Goal: Information Seeking & Learning: Learn about a topic

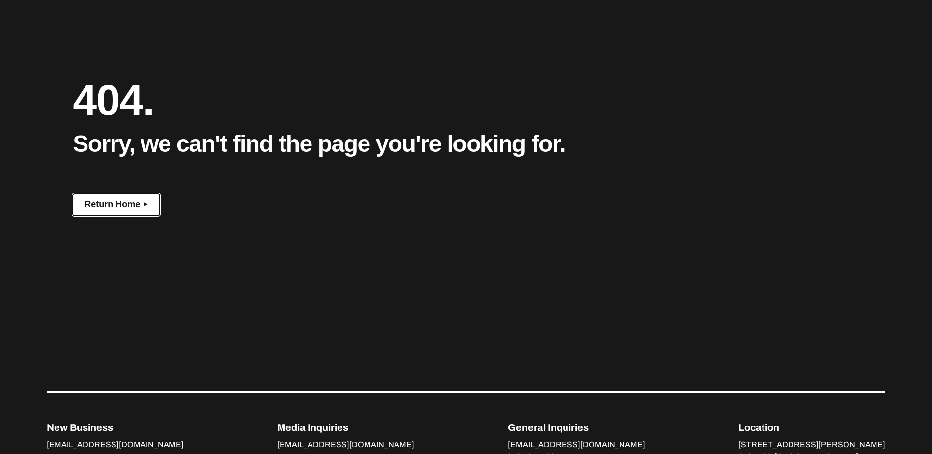
click at [102, 208] on span "Return Home" at bounding box center [112, 204] width 56 height 10
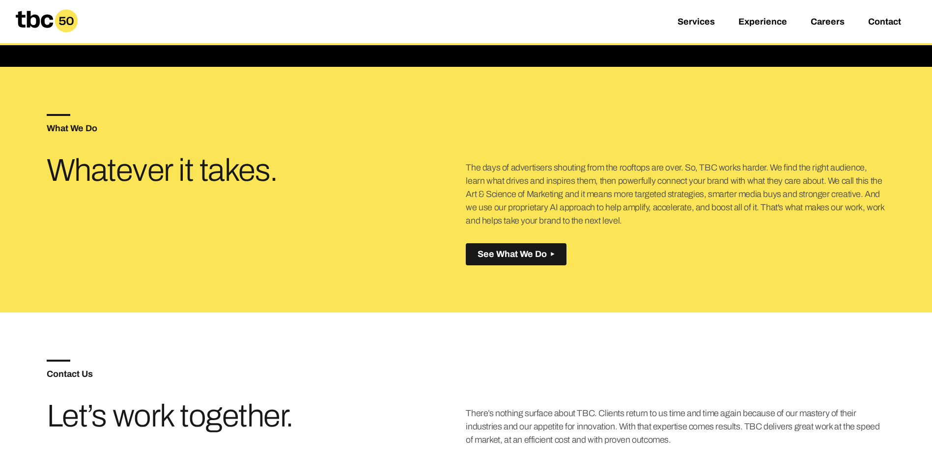
scroll to position [442, 0]
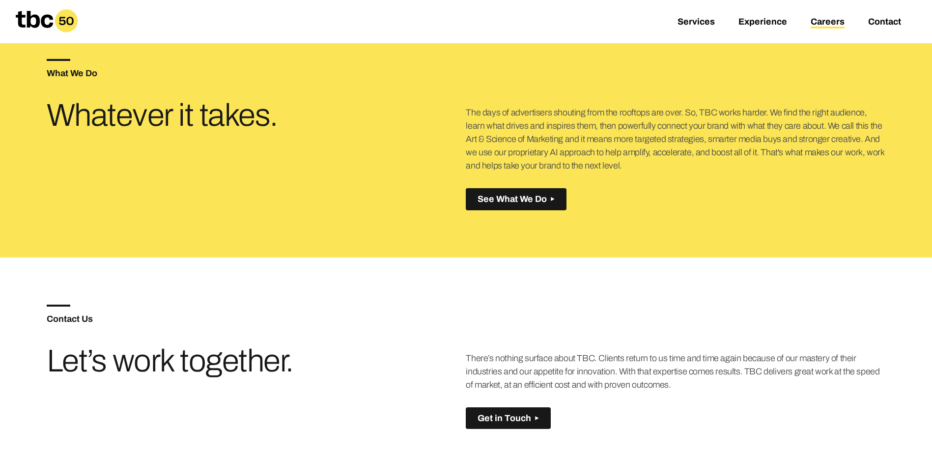
click at [815, 18] on link "Careers" at bounding box center [828, 23] width 34 height 12
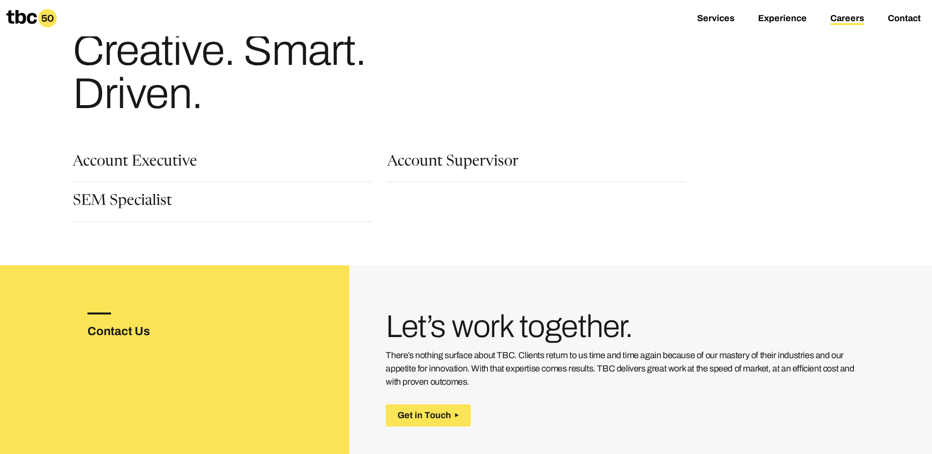
scroll to position [49, 0]
click at [189, 161] on div "Account Executive" at bounding box center [222, 169] width 299 height 28
click at [178, 161] on link "Account Executive" at bounding box center [135, 163] width 124 height 17
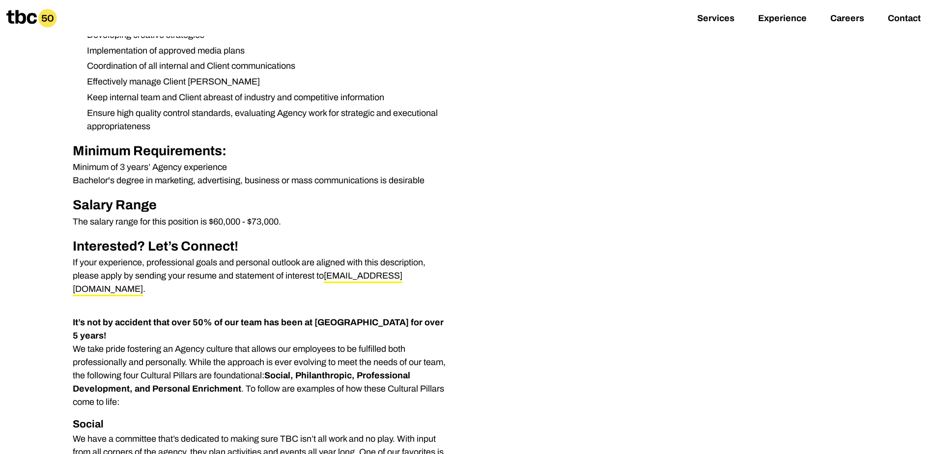
scroll to position [393, 0]
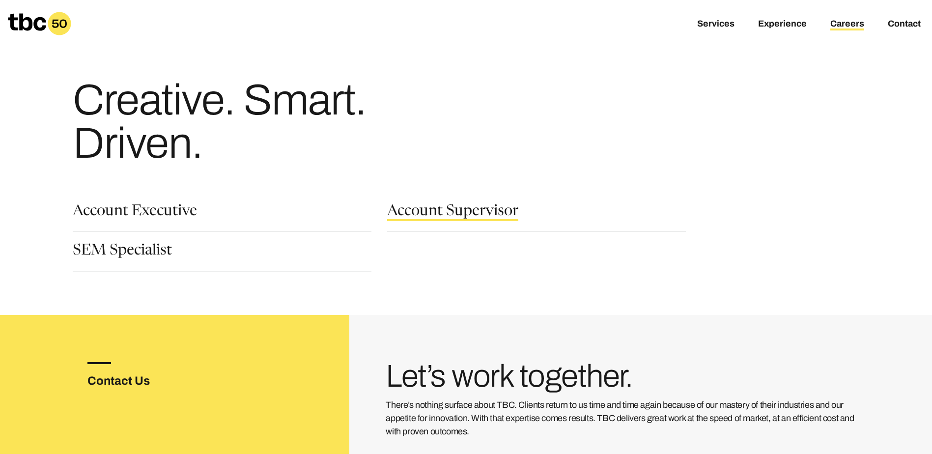
click at [475, 214] on link "Account Supervisor" at bounding box center [452, 212] width 131 height 17
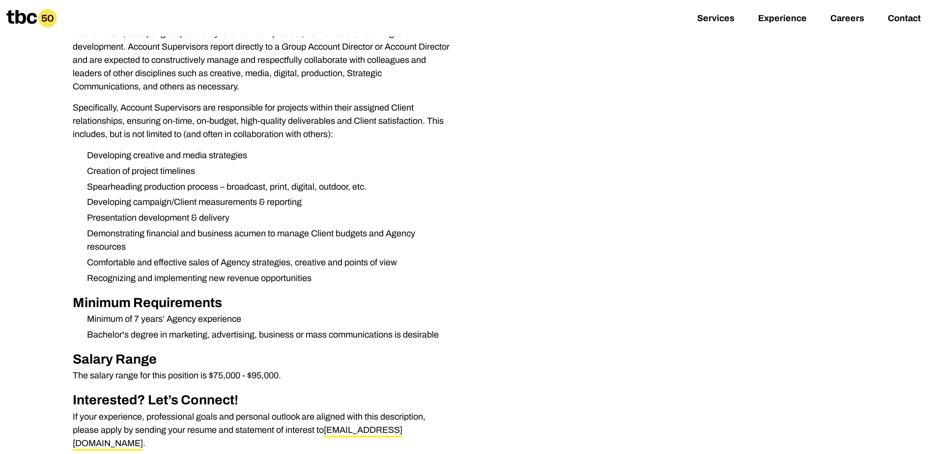
scroll to position [344, 0]
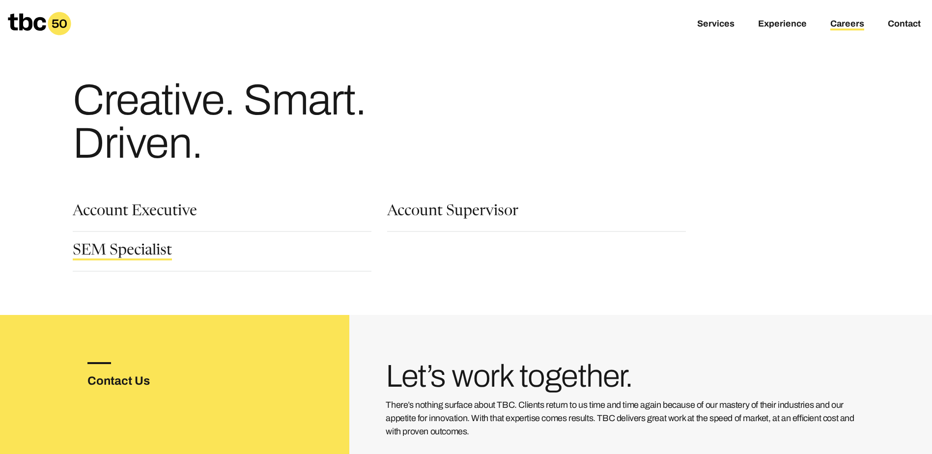
click at [143, 246] on link "SEM Specialist" at bounding box center [122, 252] width 99 height 17
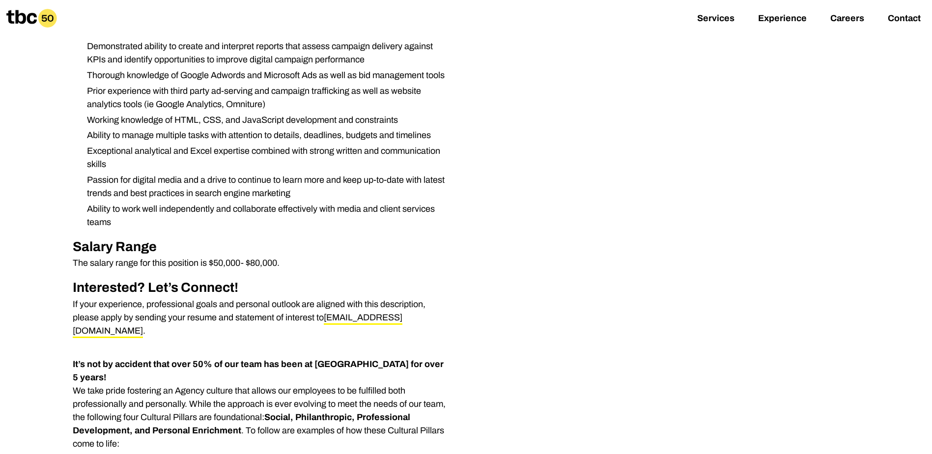
scroll to position [344, 0]
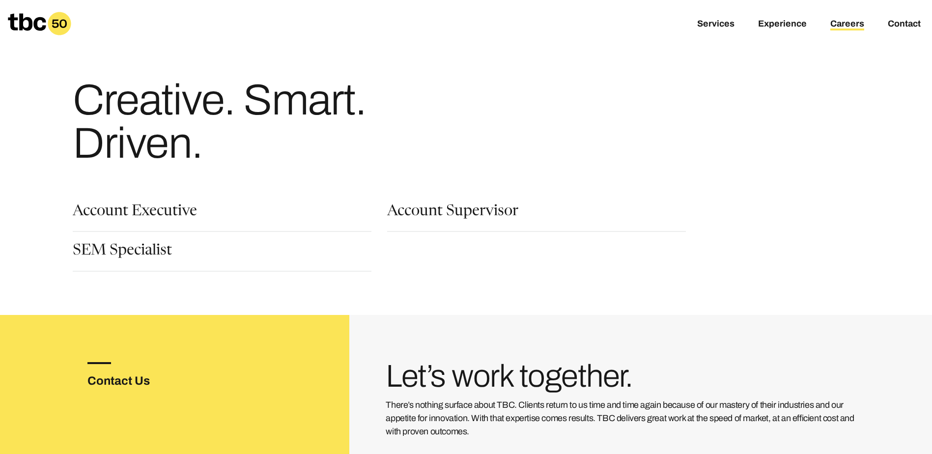
drag, startPoint x: 196, startPoint y: 209, endPoint x: 195, endPoint y: 223, distance: 13.8
click at [195, 223] on div "Account Executive" at bounding box center [222, 218] width 299 height 28
click at [129, 208] on link "Account Executive" at bounding box center [135, 212] width 124 height 17
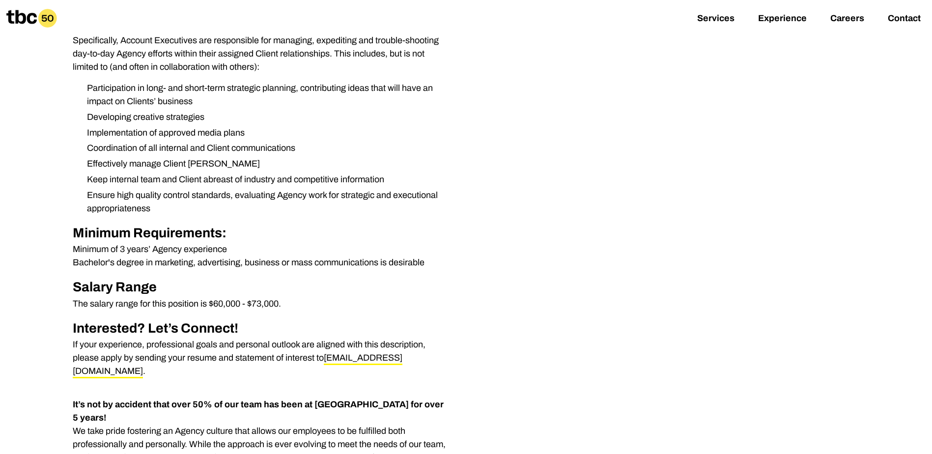
scroll to position [295, 0]
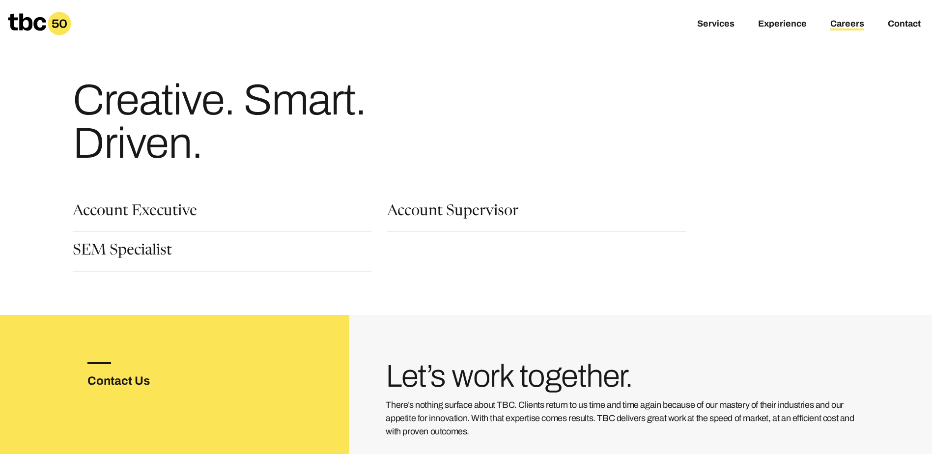
click at [124, 238] on div "Account Executive" at bounding box center [230, 223] width 314 height 39
click at [124, 245] on link "SEM Specialist" at bounding box center [122, 252] width 99 height 17
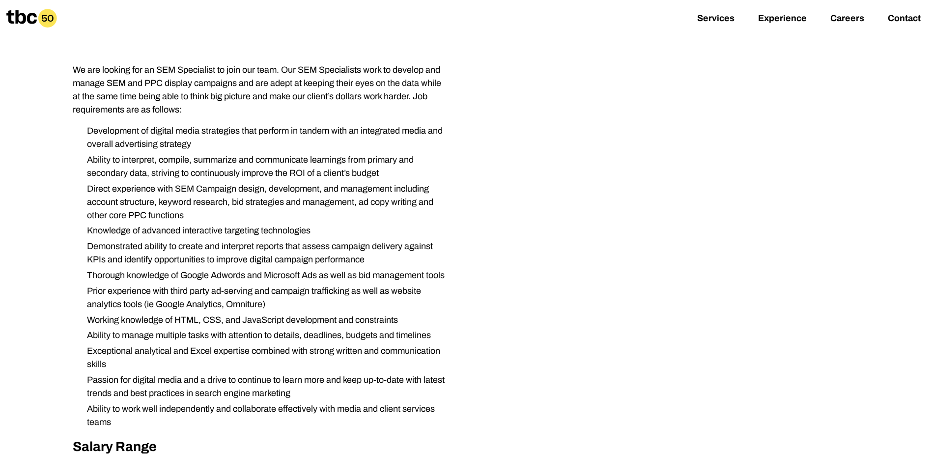
scroll to position [147, 0]
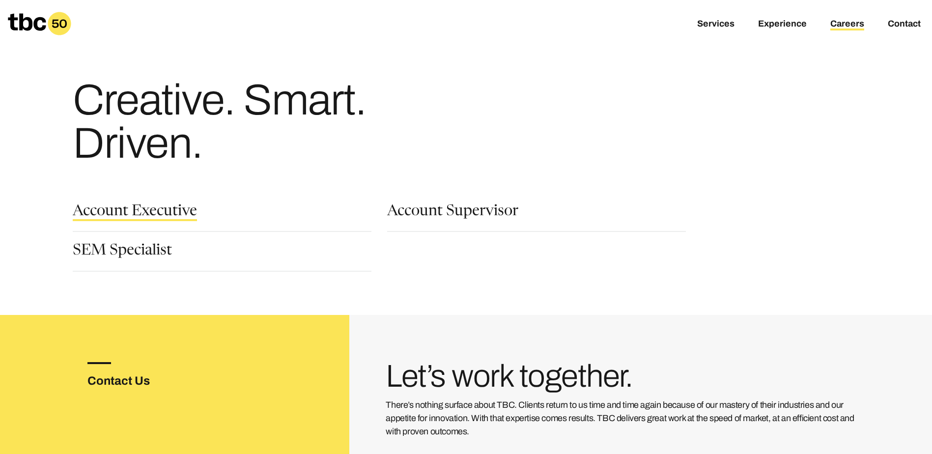
click at [153, 215] on link "Account Executive" at bounding box center [135, 212] width 124 height 17
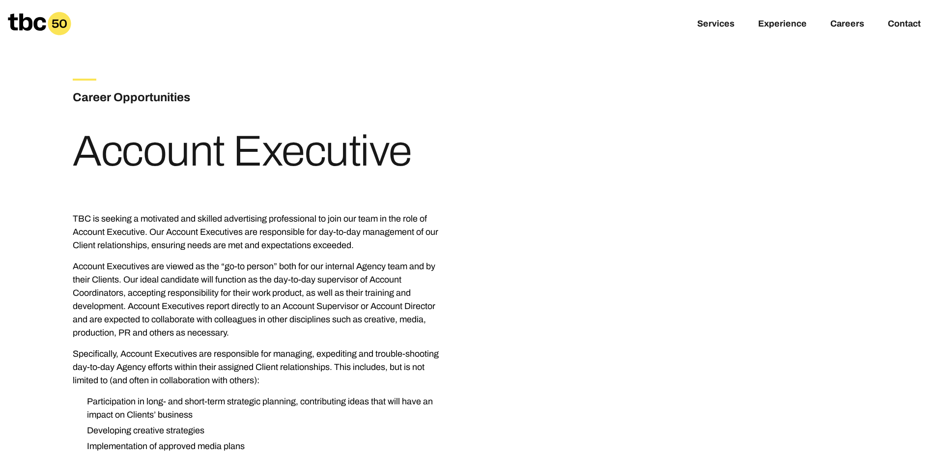
click at [254, 261] on p "Account Executives are viewed as the “go-to person” both for our internal Agenc…" at bounding box center [261, 300] width 377 height 80
drag, startPoint x: 405, startPoint y: 162, endPoint x: 74, endPoint y: 150, distance: 330.8
click at [74, 150] on div "Career Opportunities Account Executive" at bounding box center [466, 121] width 786 height 149
drag, startPoint x: 74, startPoint y: 150, endPoint x: 83, endPoint y: 155, distance: 9.7
copy h1 "Account Executive"
